Goal: Task Accomplishment & Management: Manage account settings

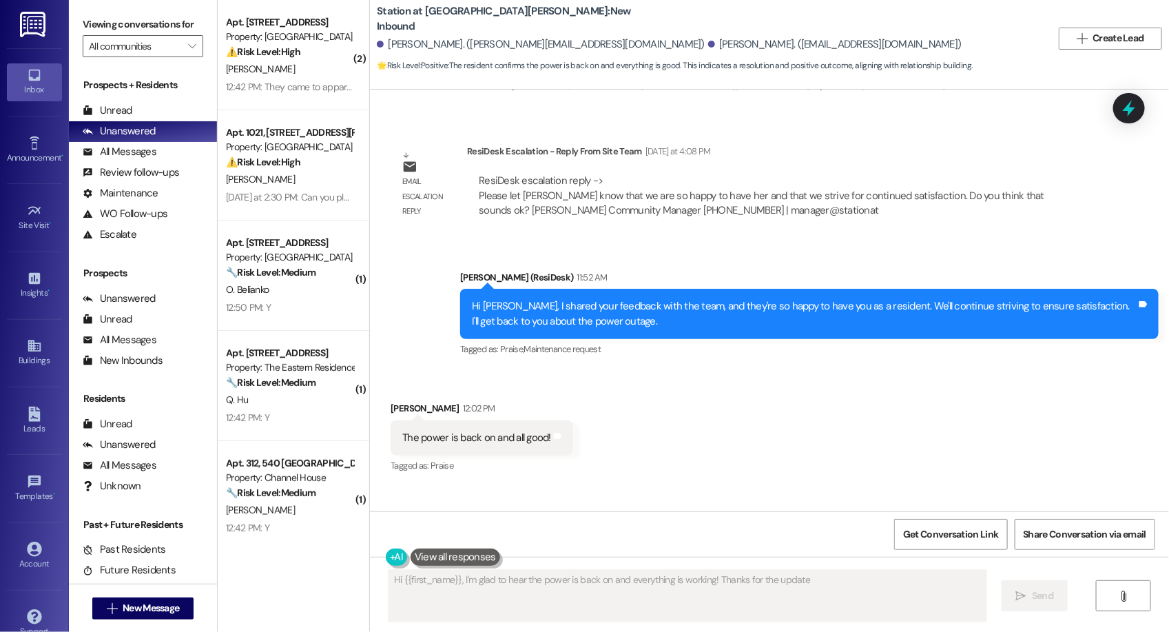
type textarea "Hi {{first_name}}, I'm glad to hear the power is back on and everything is work…"
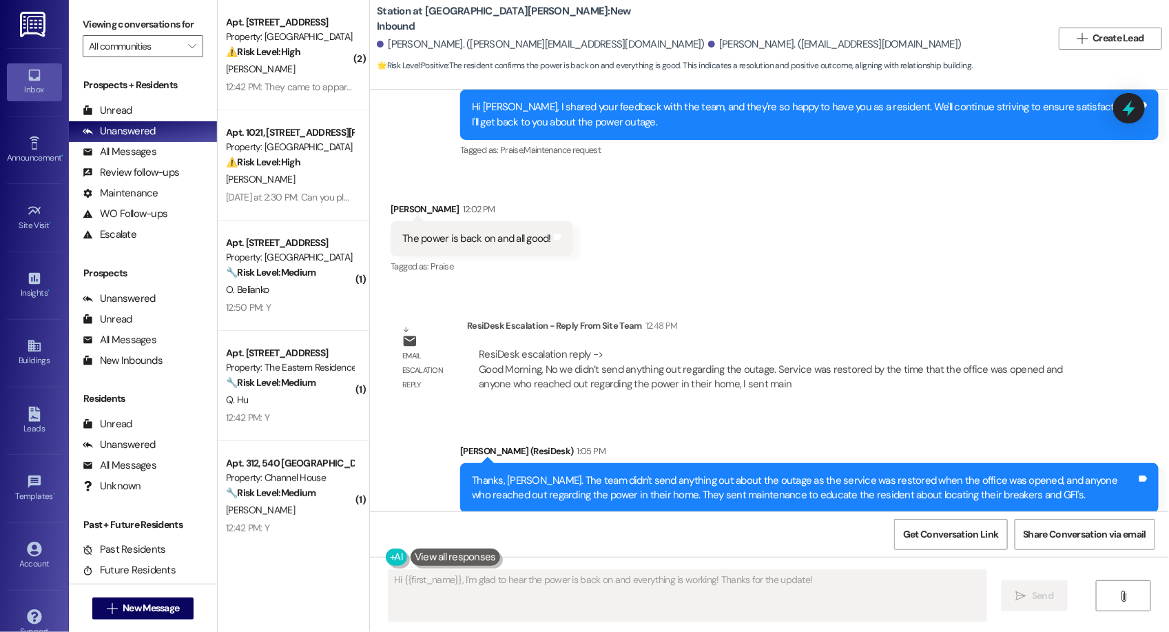
scroll to position [1454, 0]
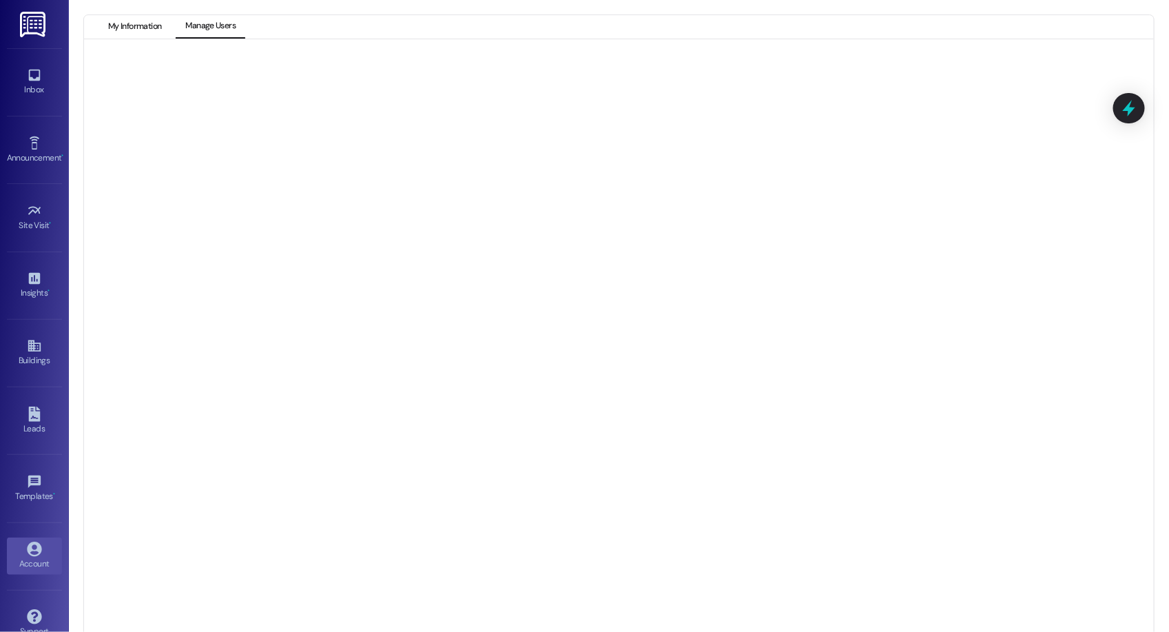
click at [134, 28] on button "My Information" at bounding box center [135, 26] width 72 height 23
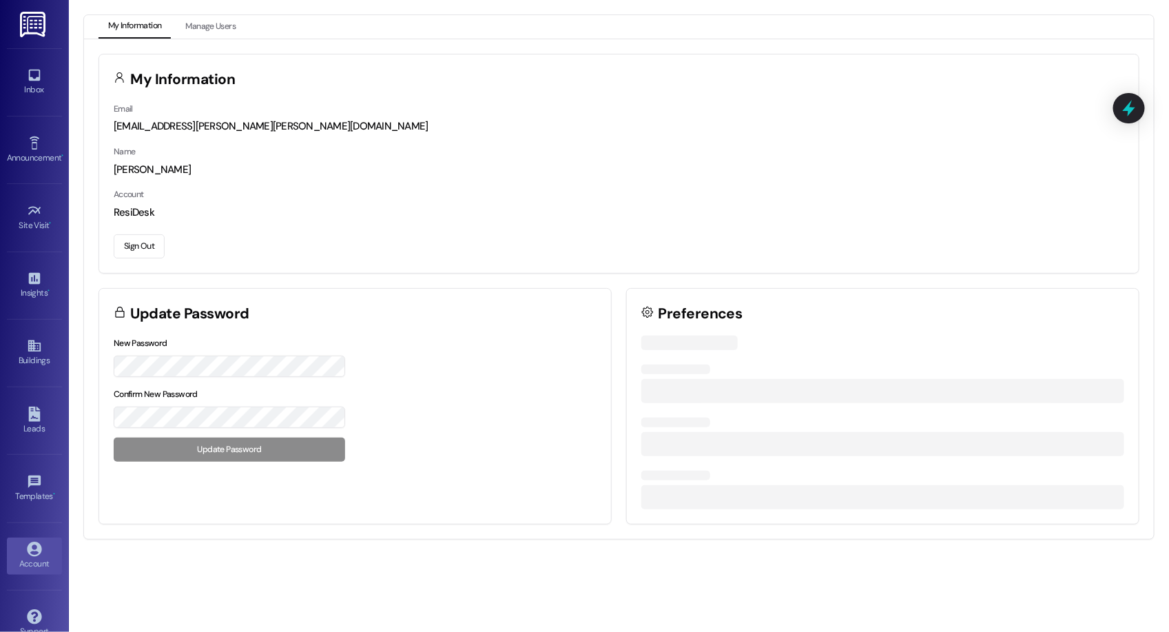
click at [132, 243] on button "Sign Out" at bounding box center [139, 246] width 51 height 24
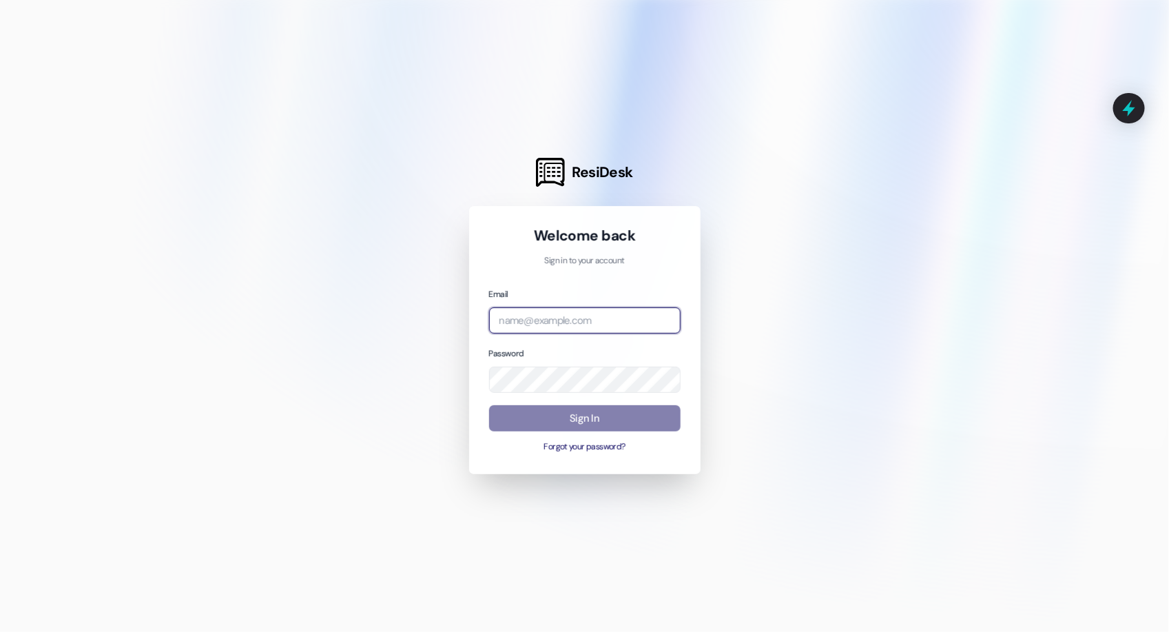
click at [533, 320] on input "email" at bounding box center [585, 320] width 192 height 27
type input "emily@birchstoners.com"
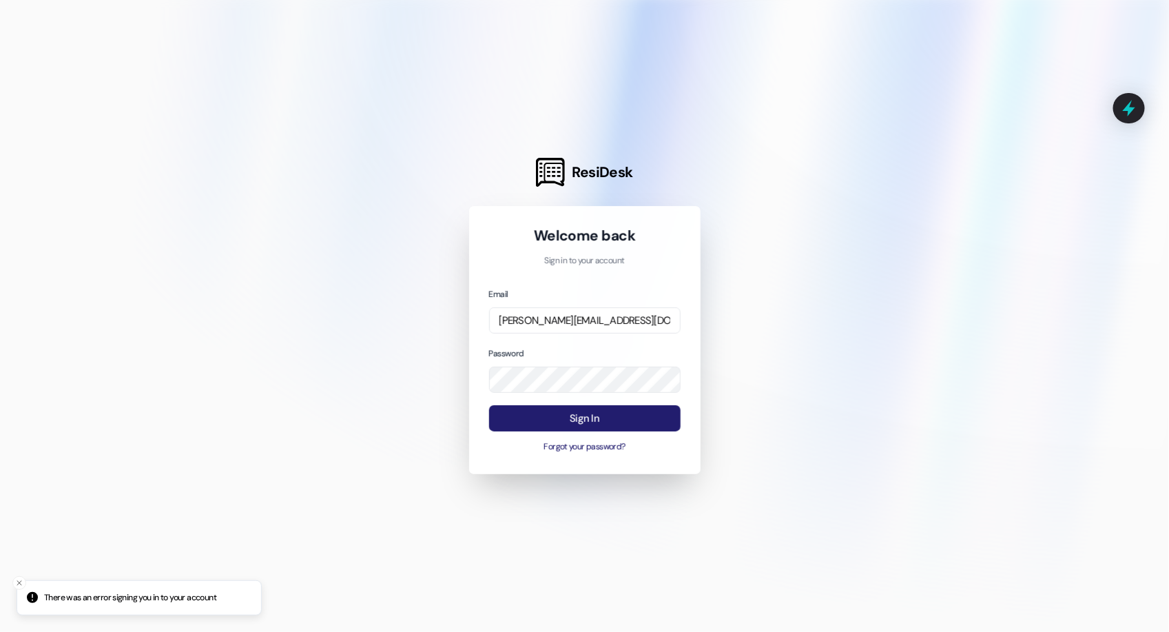
click at [609, 407] on button "Sign In" at bounding box center [585, 418] width 192 height 27
click at [566, 411] on button "Sign In" at bounding box center [585, 418] width 192 height 27
click at [315, 254] on div at bounding box center [584, 316] width 1169 height 632
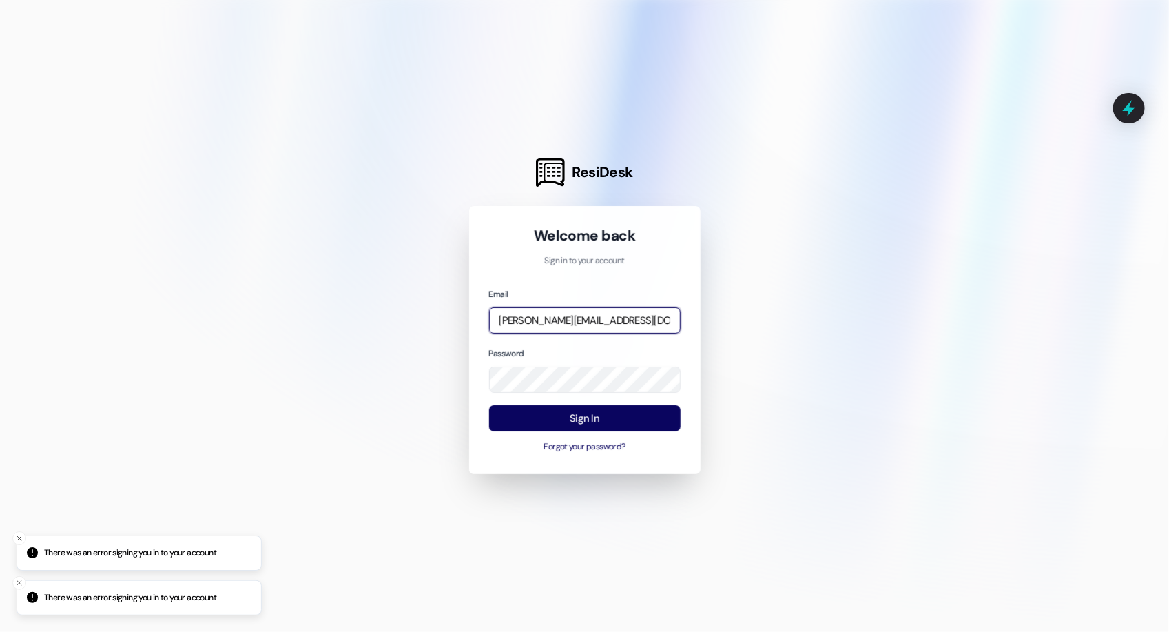
click at [573, 320] on input "emily@birchstoners.com" at bounding box center [585, 320] width 192 height 27
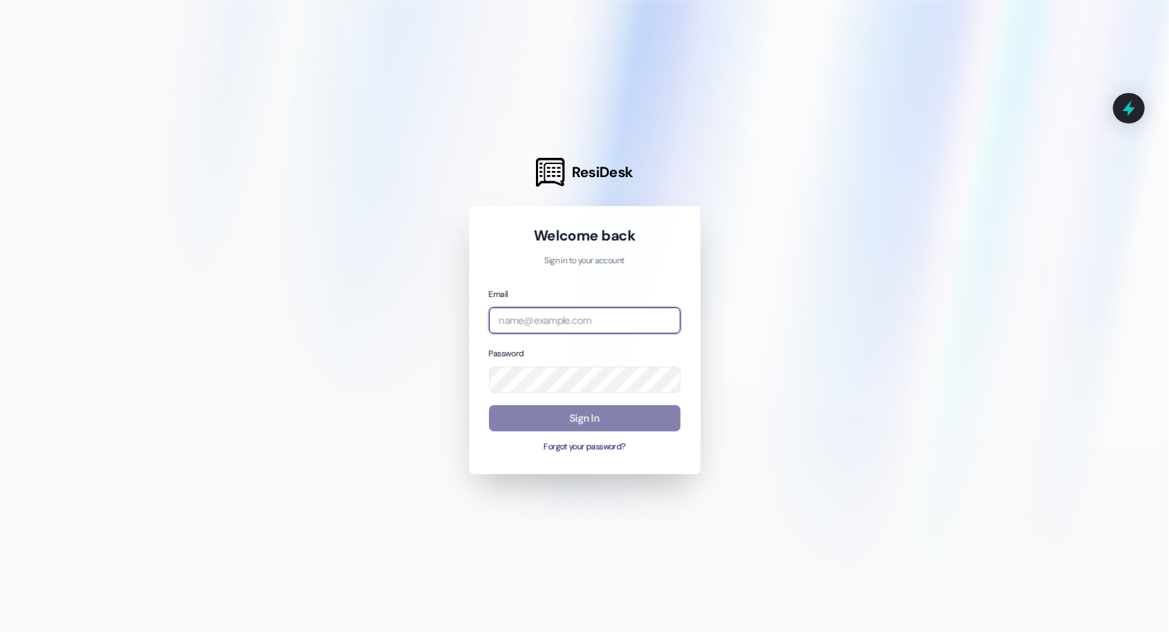
click at [593, 331] on input "email" at bounding box center [585, 320] width 192 height 27
click at [0, 631] on com-1password-button at bounding box center [0, 632] width 0 height 0
type input "automated-surveys-birchstone-residential@birchstone-residential.com"
